Goal: Navigation & Orientation: Go to known website

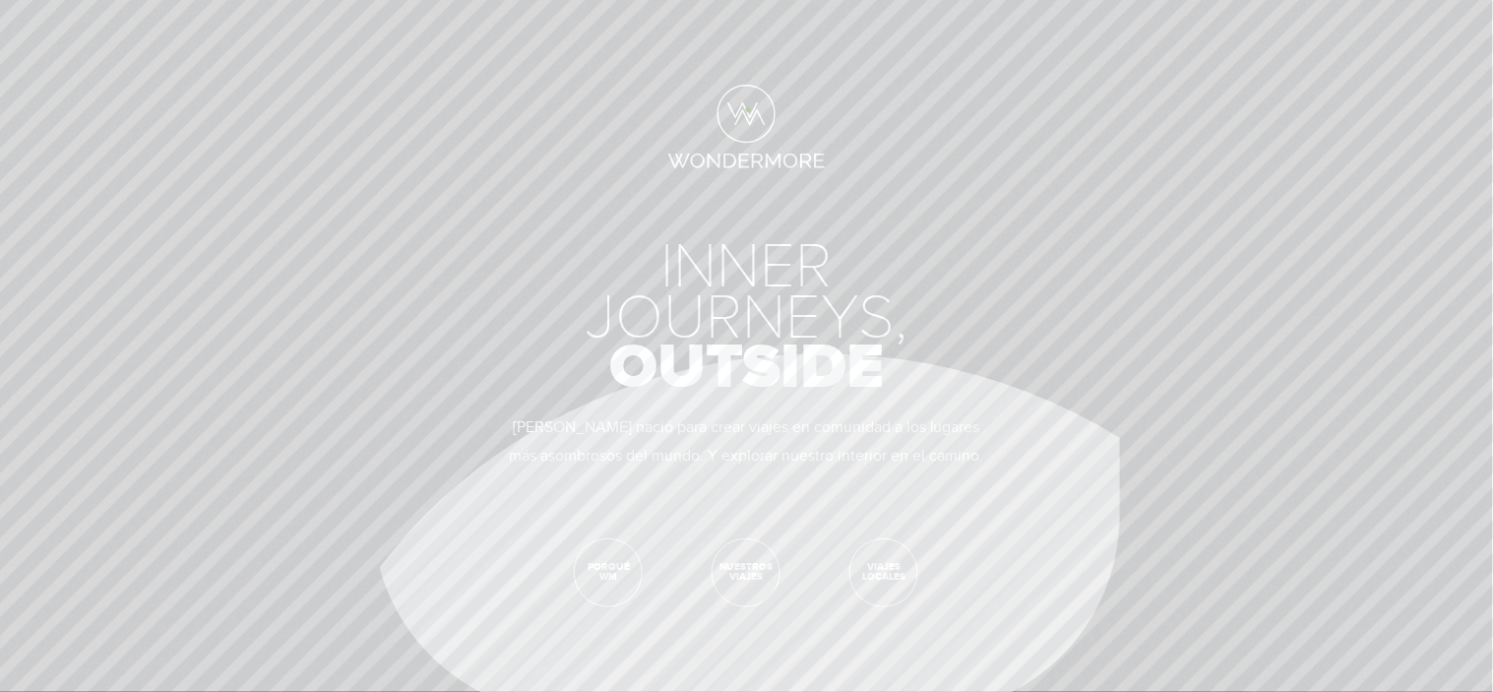
click at [748, 109] on link "Wondermore-logo" at bounding box center [746, 129] width 157 height 89
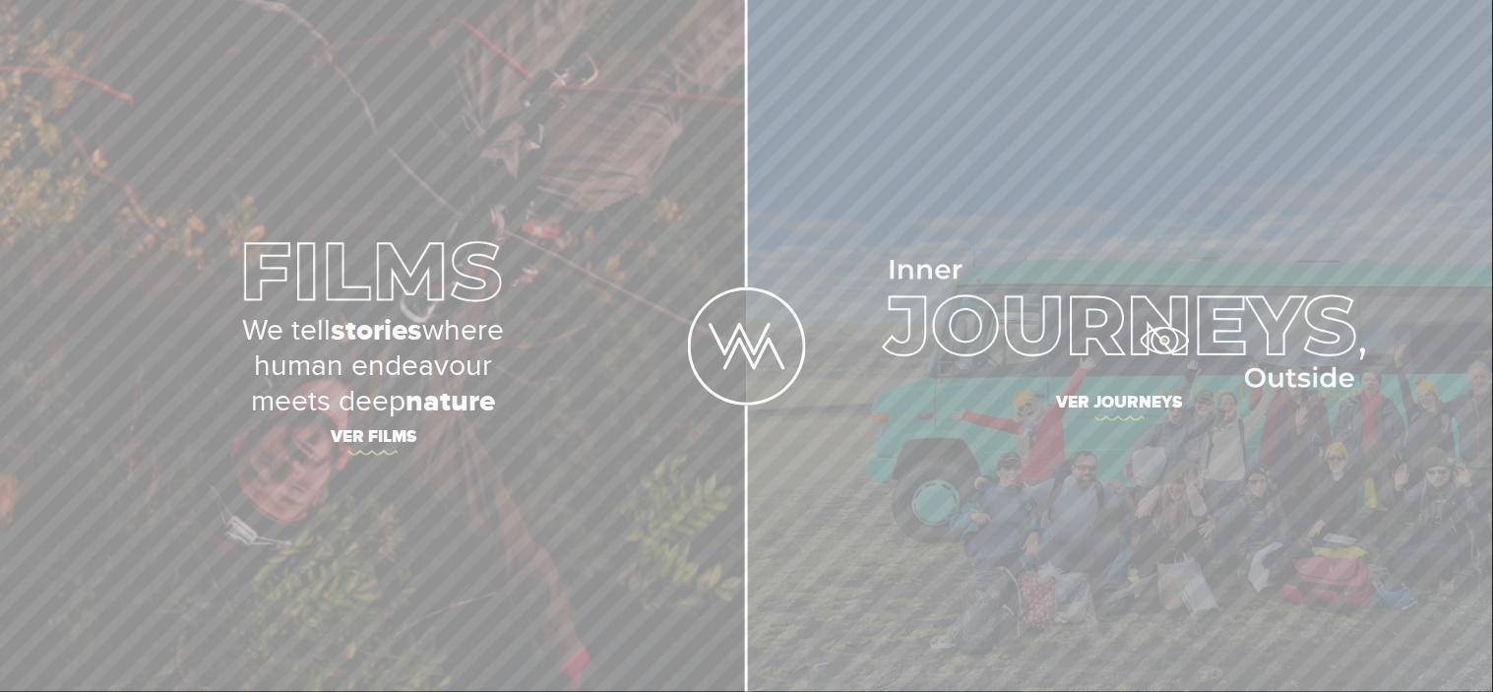
click at [1164, 341] on img at bounding box center [1120, 324] width 493 height 128
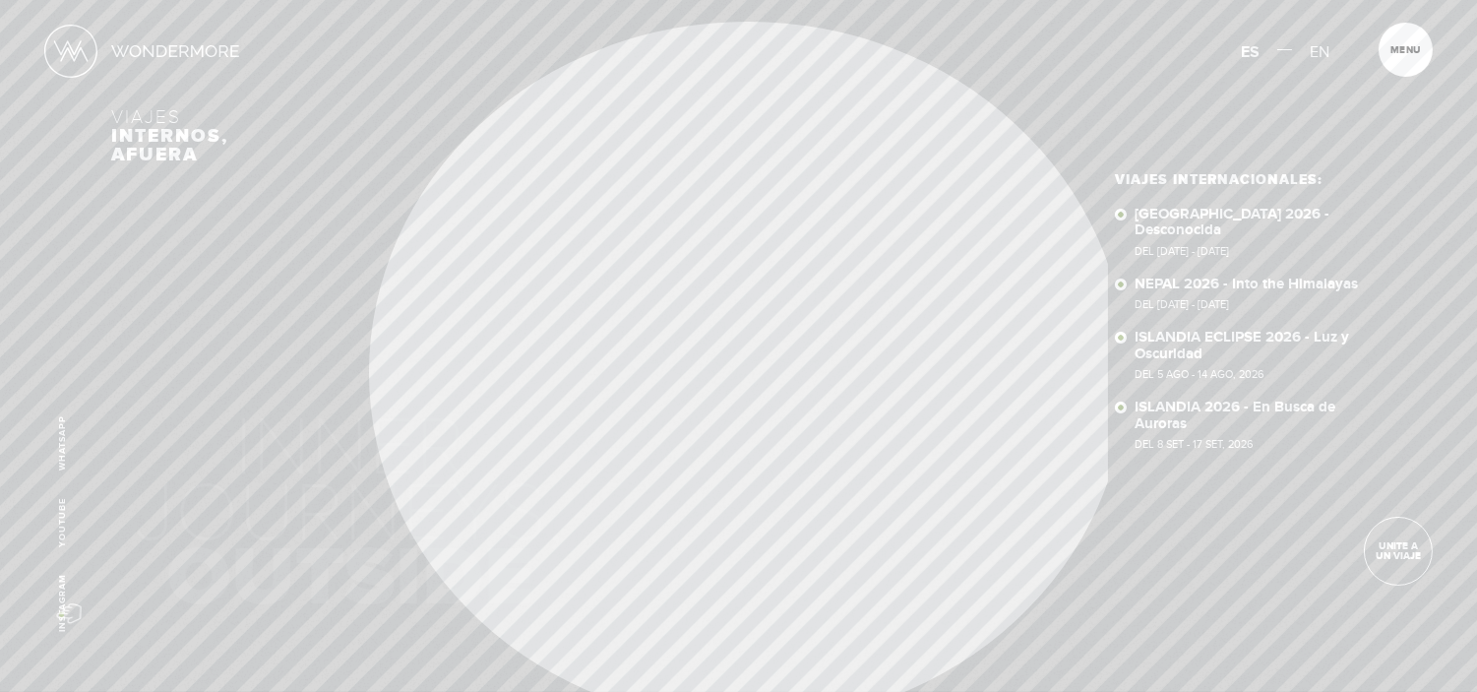
click at [61, 614] on link "Instagram" at bounding box center [62, 603] width 11 height 58
